Goal: Navigation & Orientation: Find specific page/section

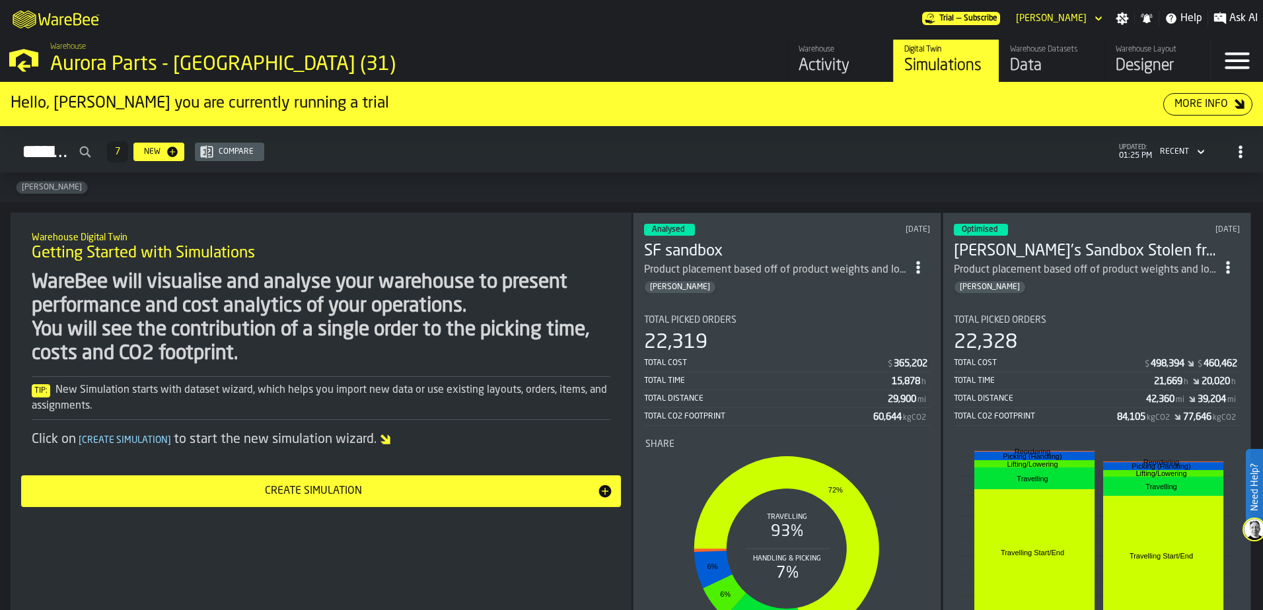
click at [1033, 60] on div "Data" at bounding box center [1052, 65] width 84 height 21
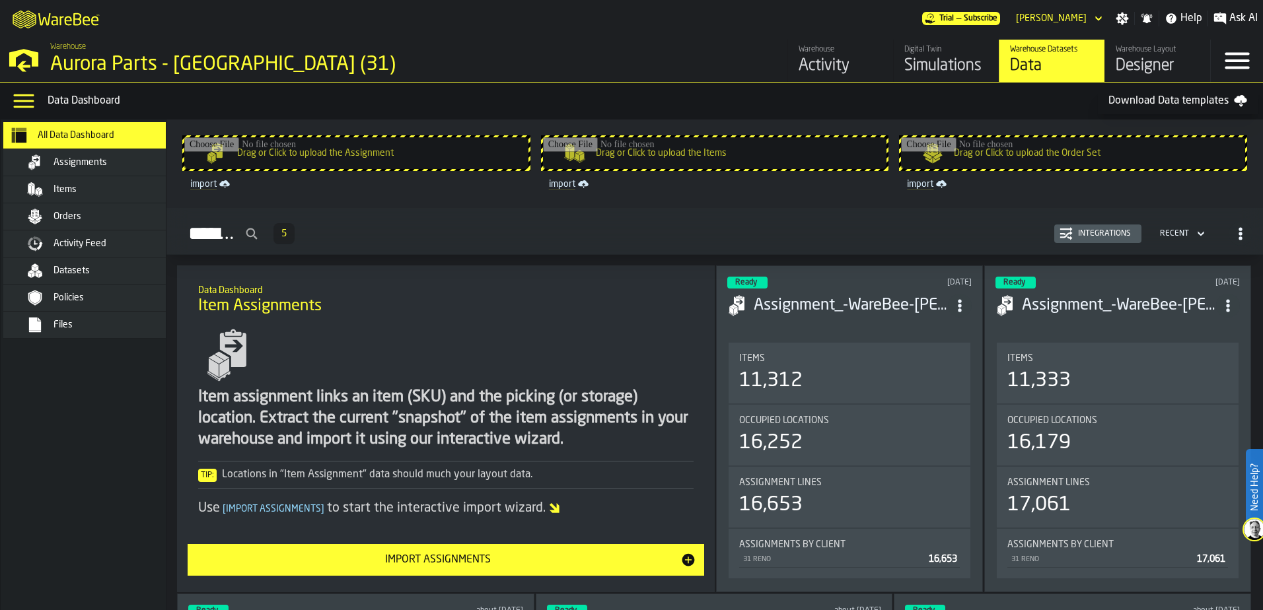
click at [65, 194] on span "Items" at bounding box center [64, 189] width 23 height 11
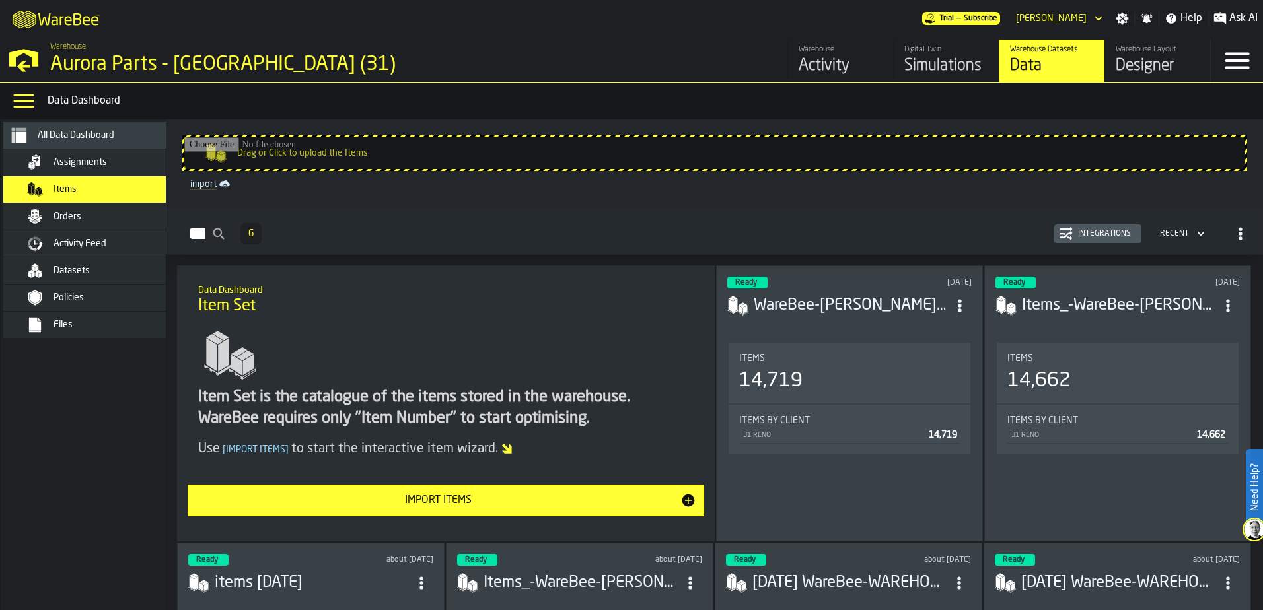
click at [55, 320] on span "Files" at bounding box center [62, 325] width 19 height 11
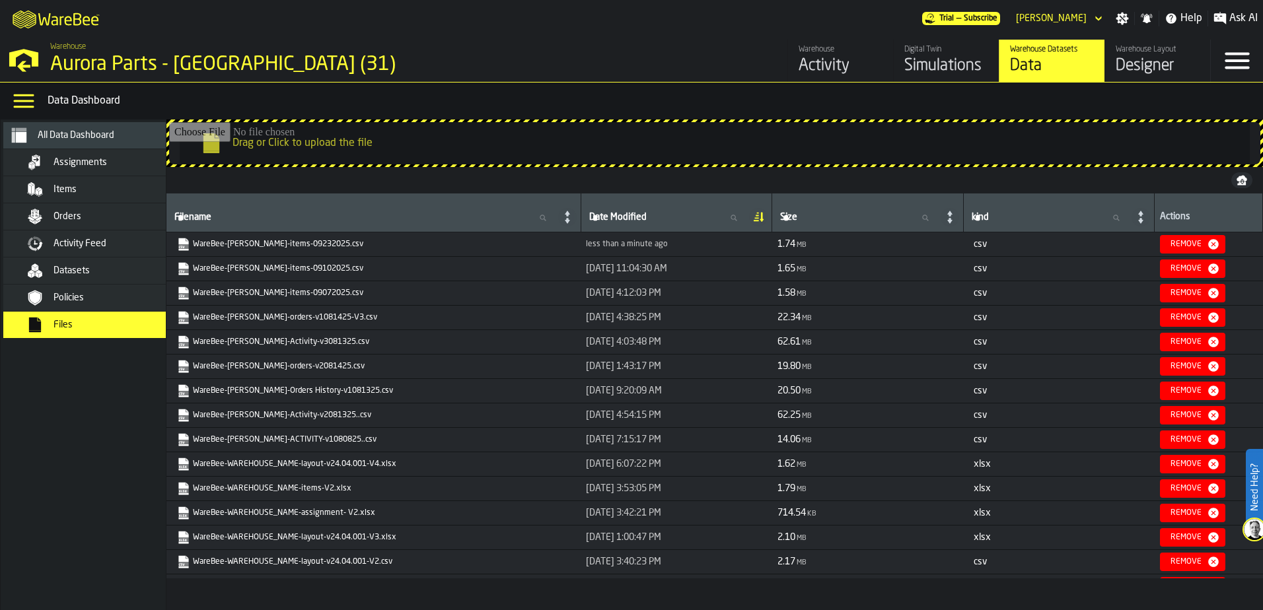
click at [73, 140] on span "All Data Dashboard" at bounding box center [76, 135] width 77 height 11
